Goal: Task Accomplishment & Management: Use online tool/utility

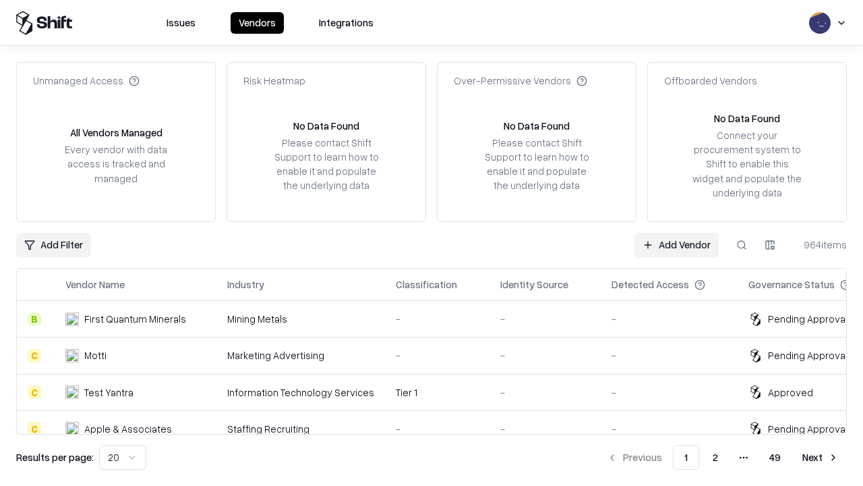
click at [677, 244] on link "Add Vendor" at bounding box center [677, 245] width 84 height 24
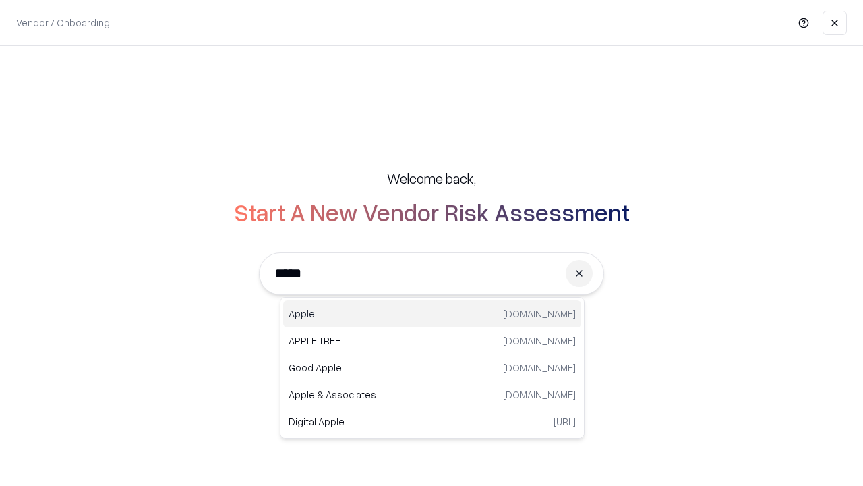
click at [432, 314] on div "Apple [DOMAIN_NAME]" at bounding box center [432, 313] width 298 height 27
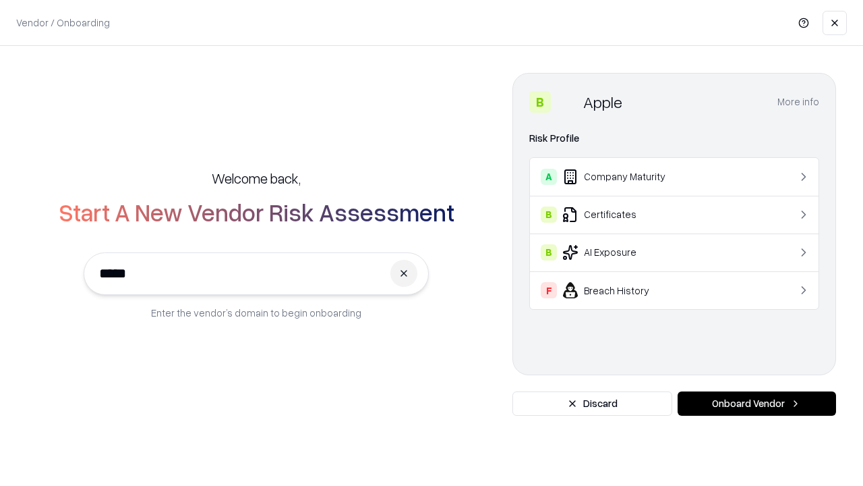
type input "*****"
click at [757, 403] on button "Onboard Vendor" at bounding box center [757, 403] width 159 height 24
